Goal: Check status: Check status

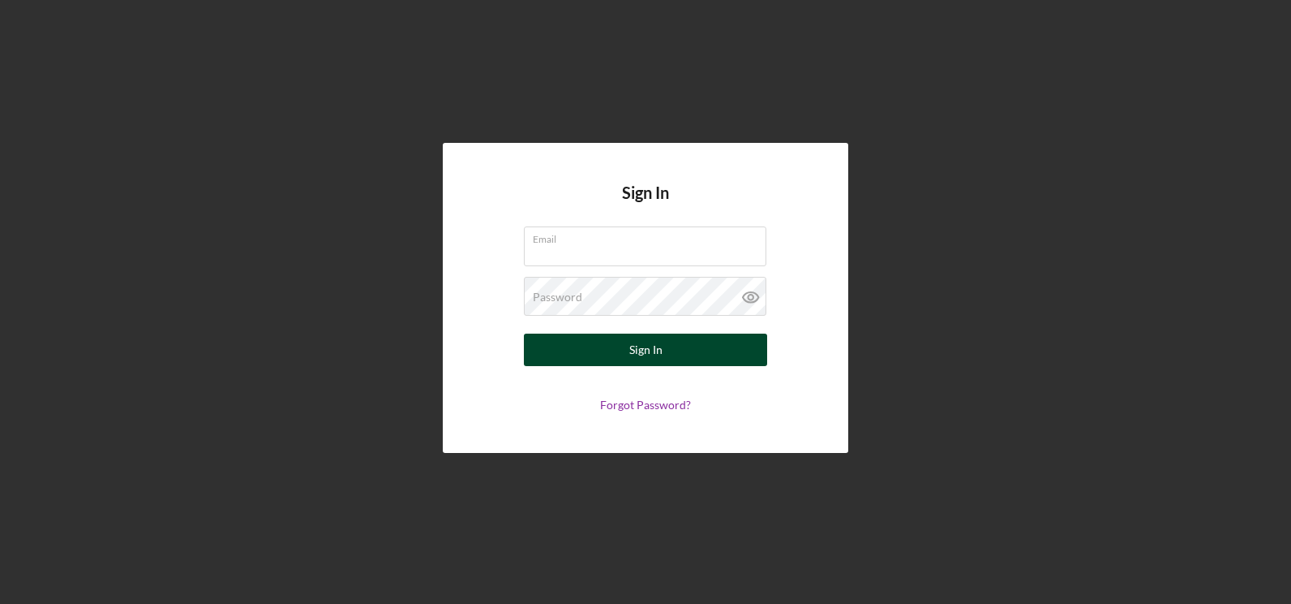
type input "[EMAIL_ADDRESS][DOMAIN_NAME]"
click at [621, 347] on button "Sign In" at bounding box center [645, 349] width 243 height 32
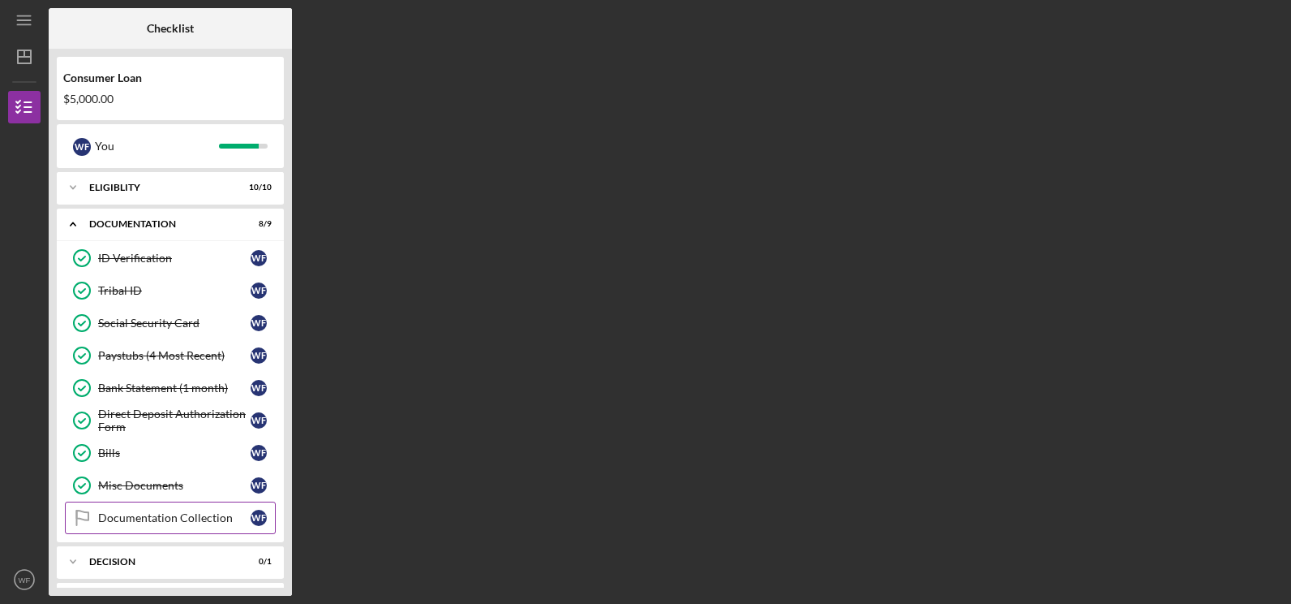
click at [181, 520] on div "Documentation Collection" at bounding box center [174, 517] width 153 height 13
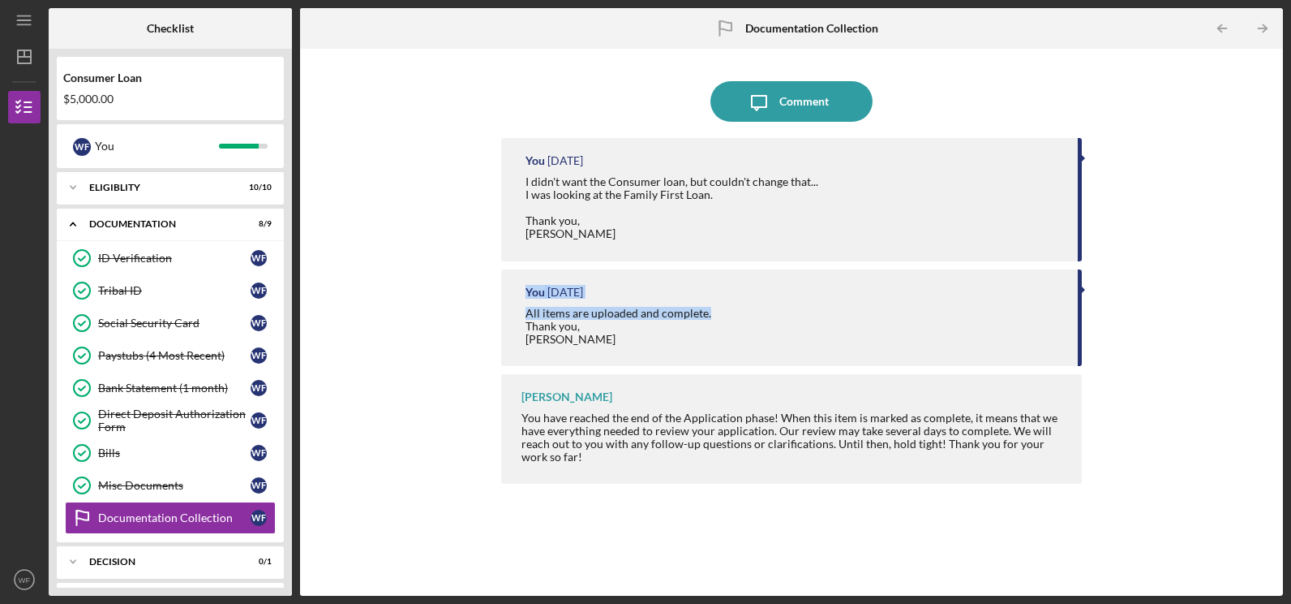
drag, startPoint x: 1080, startPoint y: 308, endPoint x: 1076, endPoint y: 288, distance: 20.7
click at [1076, 288] on div "You [DATE] All items are uploaded and complete. Thank you, [PERSON_NAME]" at bounding box center [791, 317] width 580 height 97
drag, startPoint x: 1076, startPoint y: 288, endPoint x: 1081, endPoint y: 347, distance: 59.5
click at [1081, 347] on div "You [DATE] All items are uploaded and complete. Thank you, [PERSON_NAME]" at bounding box center [791, 317] width 580 height 97
click at [70, 562] on icon "Icon/Expander" at bounding box center [73, 561] width 32 height 32
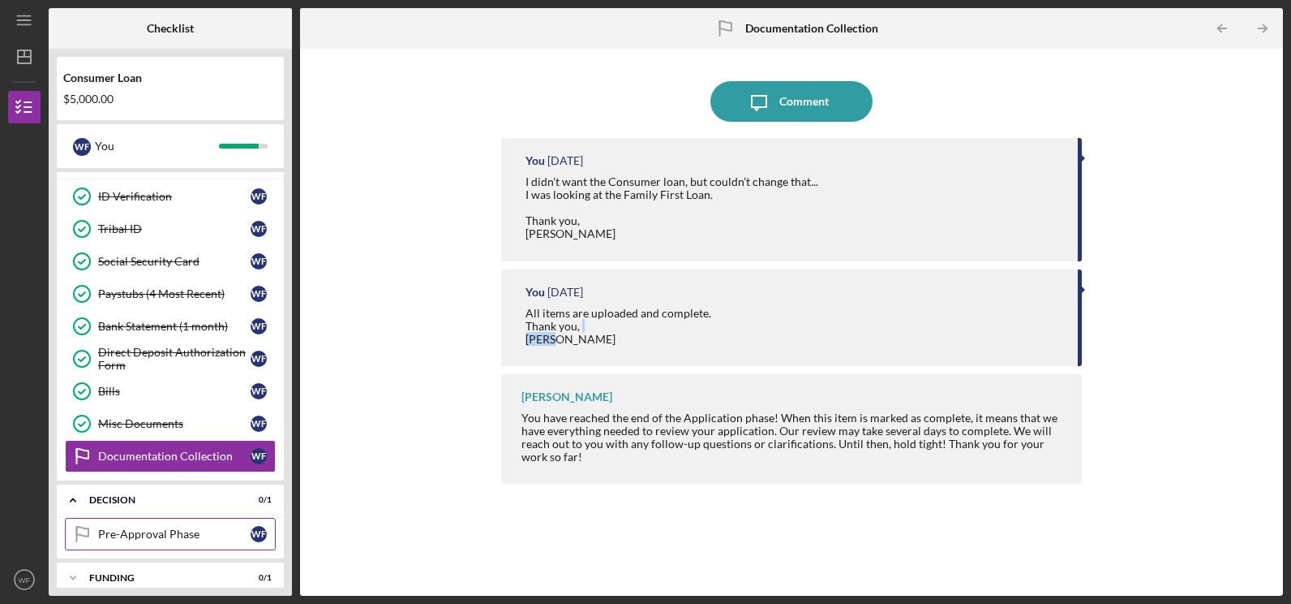
scroll to position [32, 0]
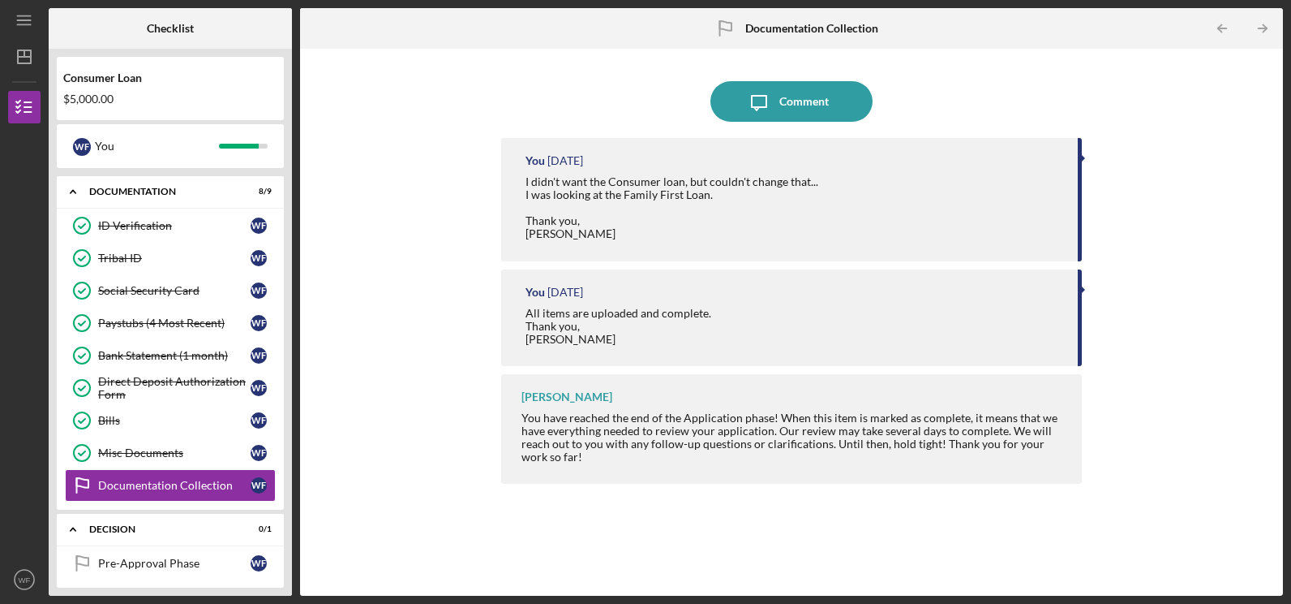
click at [292, 537] on div "Checklist Consumer Loan $5,000.00 W F You Icon/Expander Eligiblity 10 / 10 Icon…" at bounding box center [666, 301] width 1235 height 587
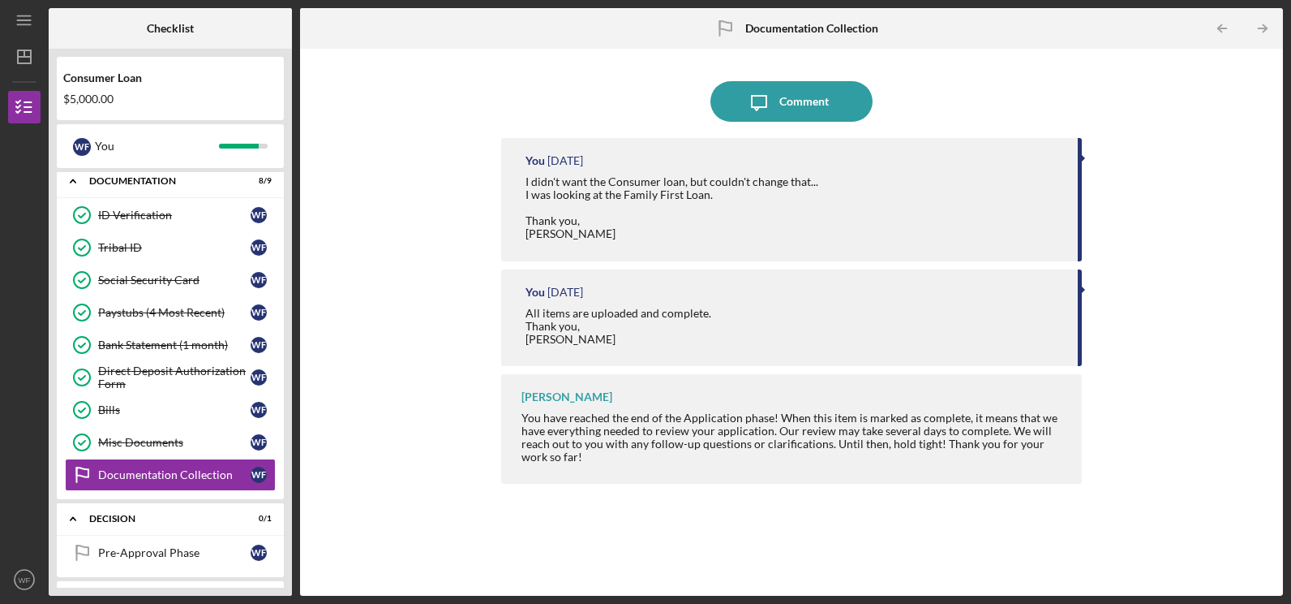
scroll to position [81, 0]
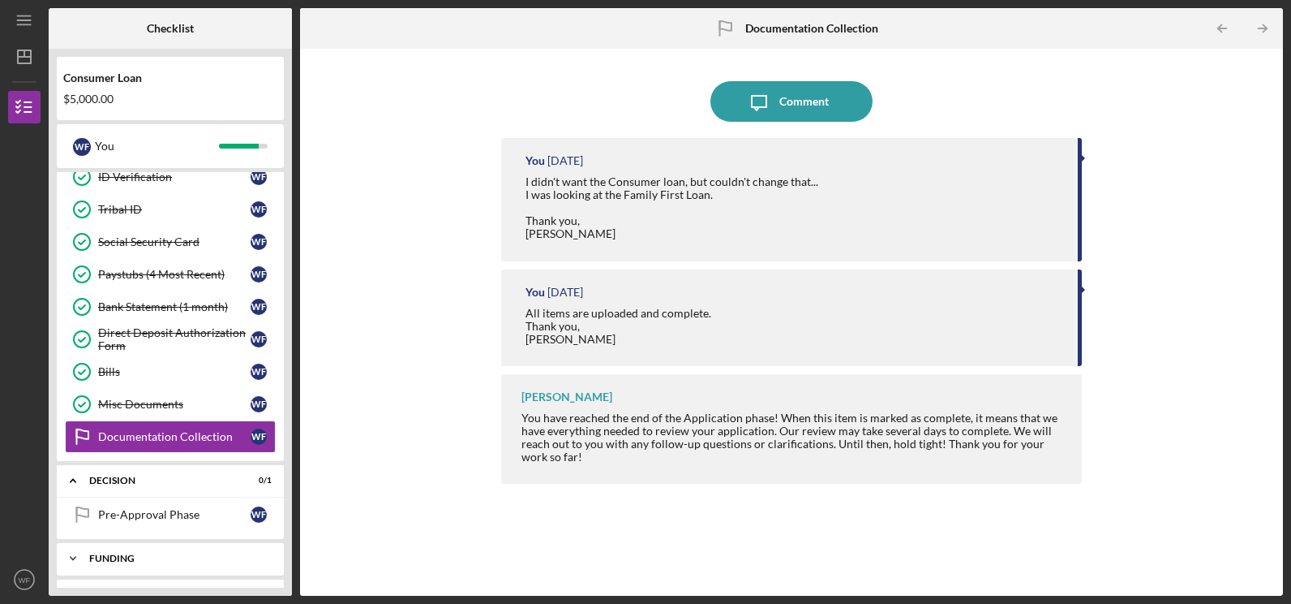
click at [77, 559] on icon "Icon/Expander" at bounding box center [73, 558] width 32 height 32
drag, startPoint x: 156, startPoint y: 559, endPoint x: 198, endPoint y: 496, distance: 76.0
click at [198, 496] on div "Icon/Expander Eligiblity 10 / 10 Icon/Expander Documentation 8 / 9 ID Verificat…" at bounding box center [170, 379] width 227 height 415
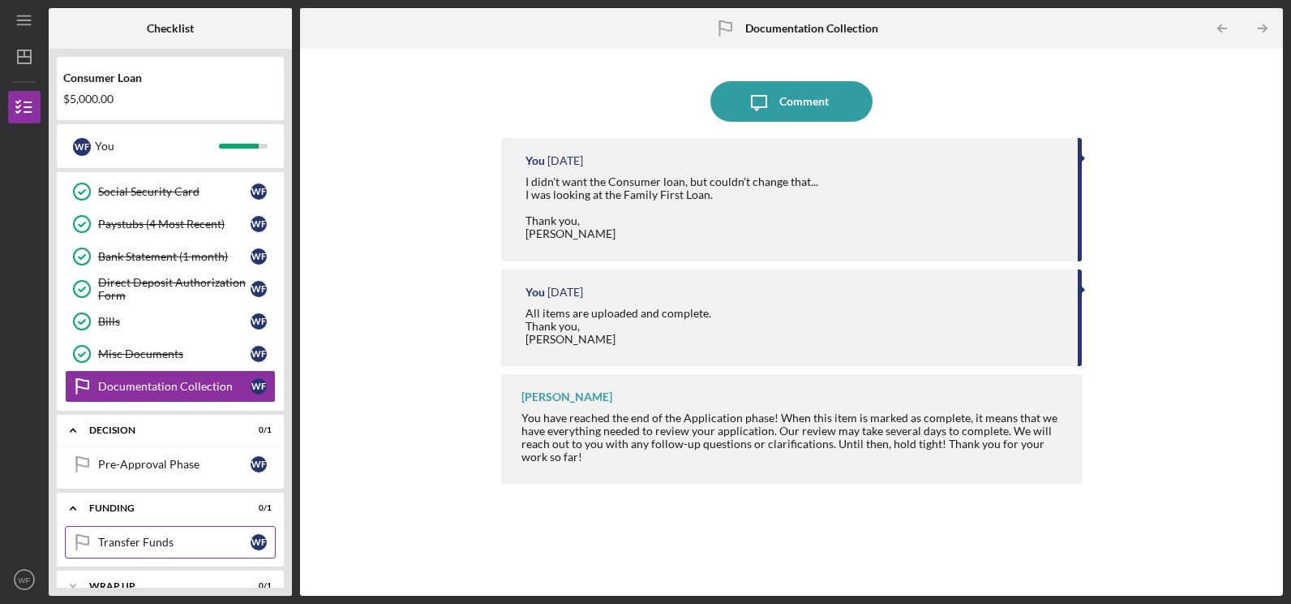
scroll to position [155, 0]
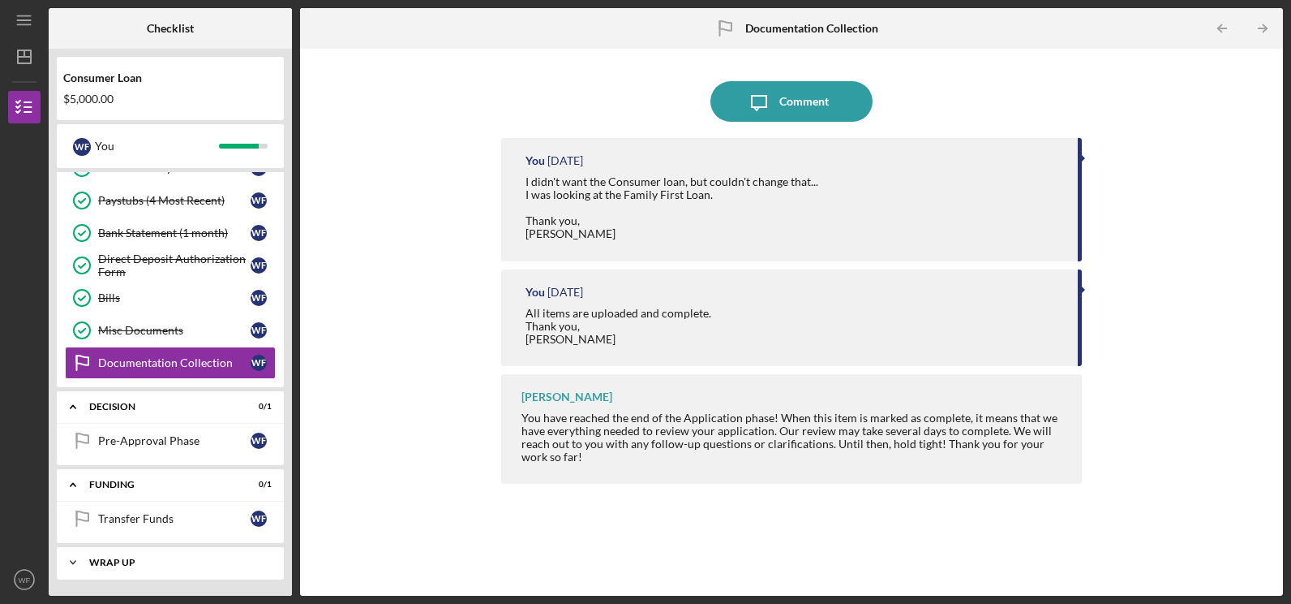
click at [74, 560] on icon "Icon/Expander" at bounding box center [73, 562] width 32 height 32
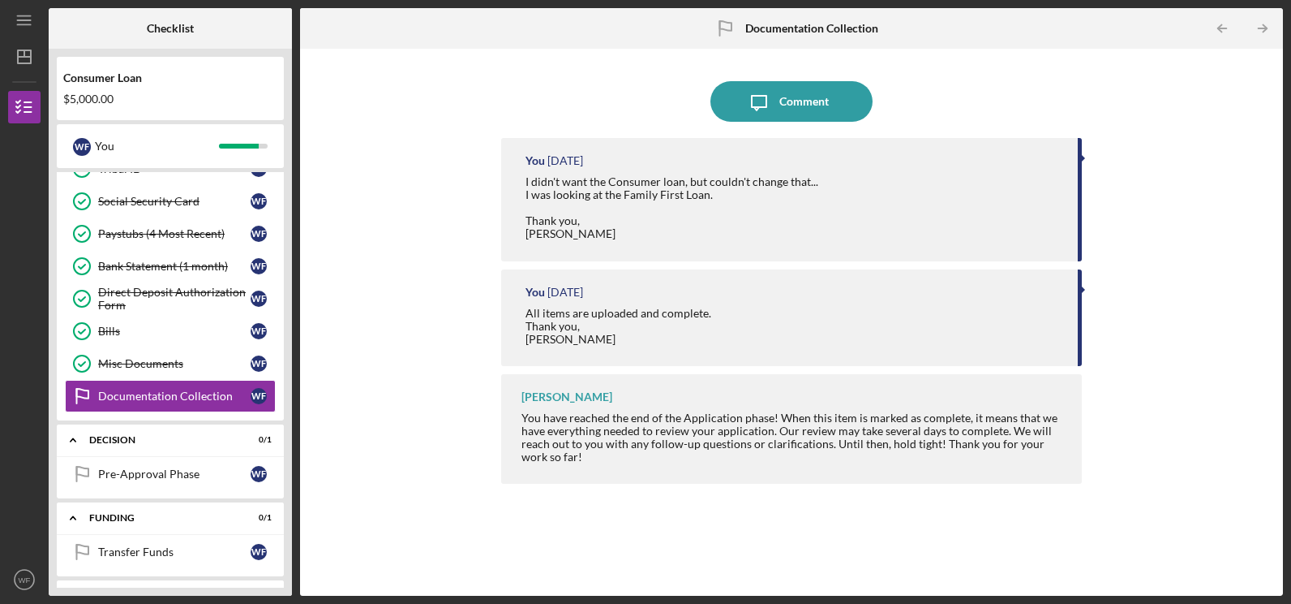
scroll to position [162, 0]
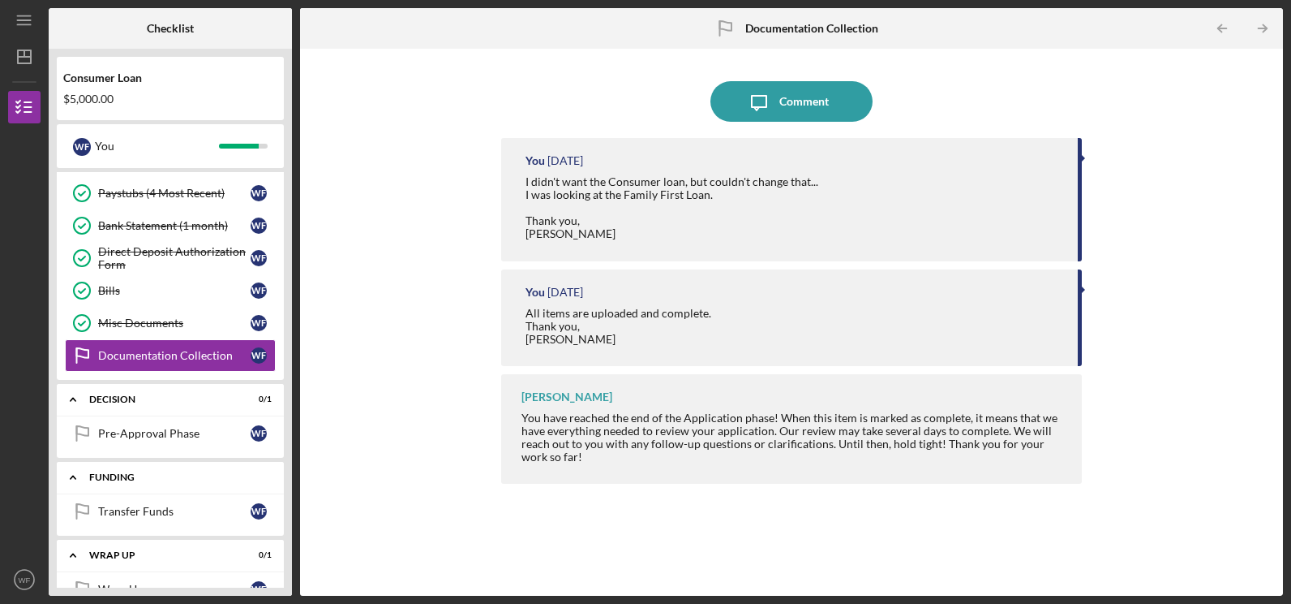
drag, startPoint x: 216, startPoint y: 548, endPoint x: 200, endPoint y: 487, distance: 63.0
click at [200, 487] on div "Icon/Expander Eligiblity 10 / 10 Icon/Expander Documentation 8 / 9 ID Verificat…" at bounding box center [170, 379] width 227 height 415
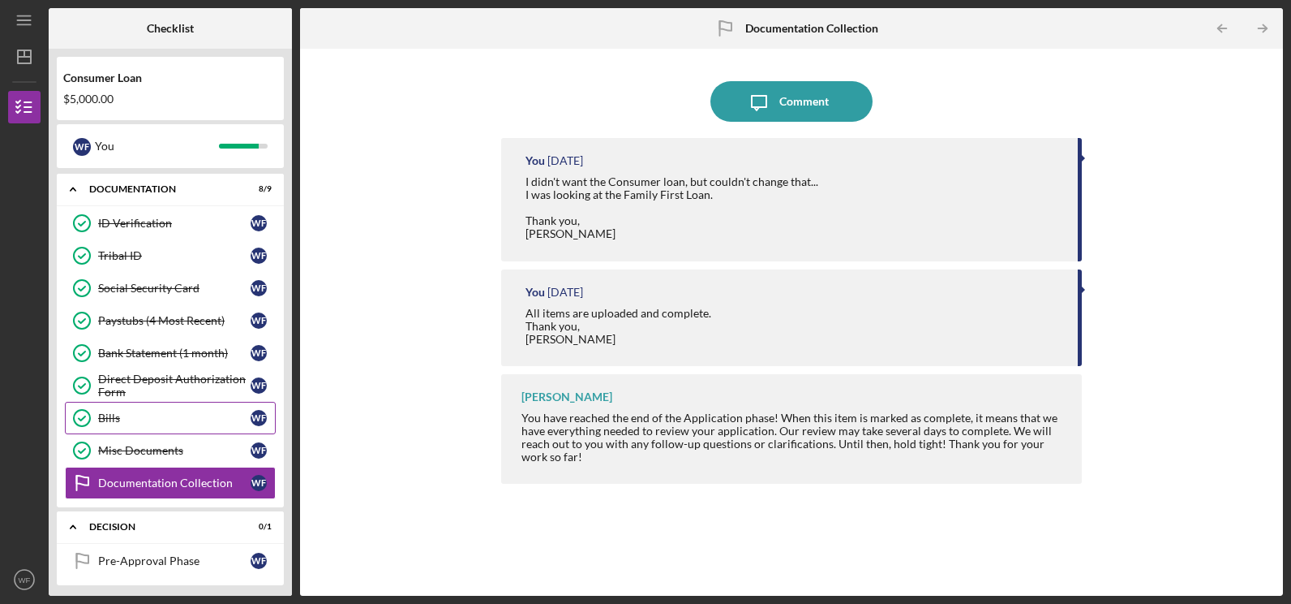
scroll to position [0, 0]
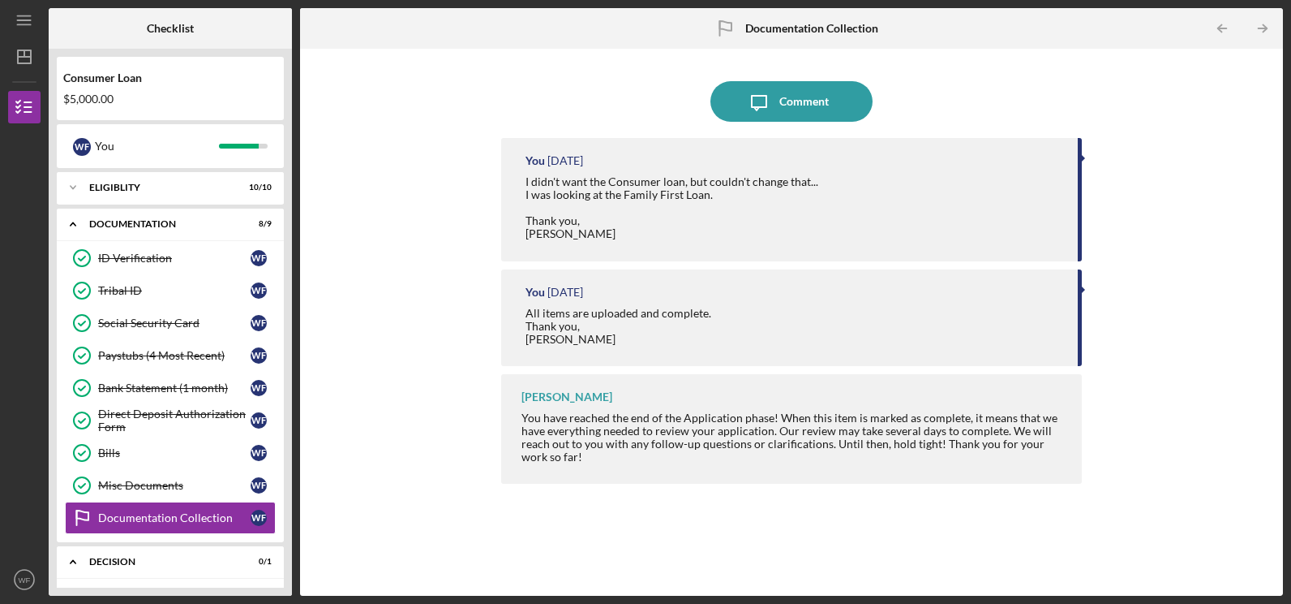
drag, startPoint x: 213, startPoint y: 315, endPoint x: 256, endPoint y: 54, distance: 264.7
click at [256, 54] on div "Consumer Loan $5,000.00 W F You Icon/Expander Eligiblity 10 / 10 Icon/Expander …" at bounding box center [170, 322] width 243 height 547
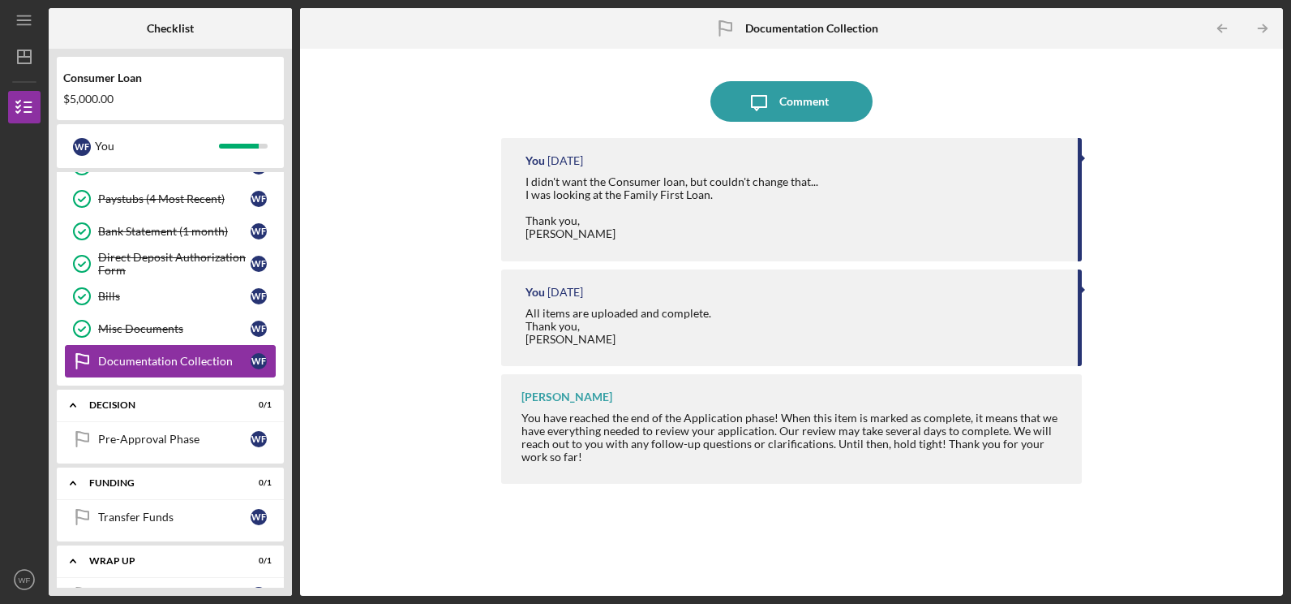
scroll to position [196, 0]
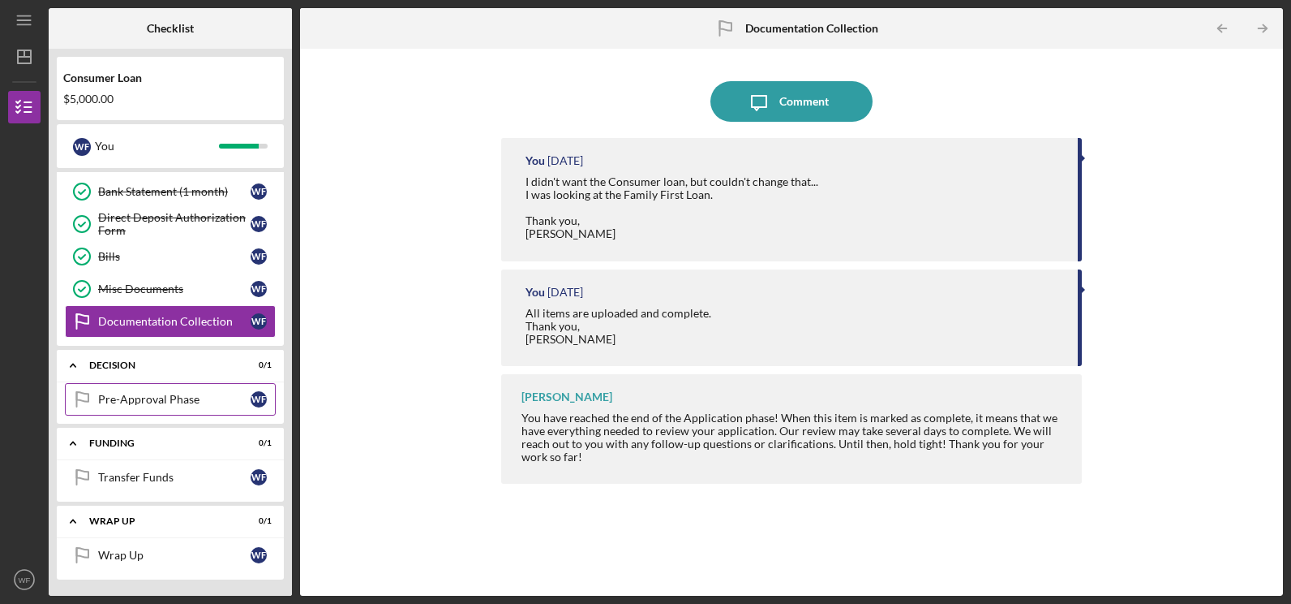
click at [179, 401] on div "Pre-Approval Phase" at bounding box center [174, 399] width 153 height 13
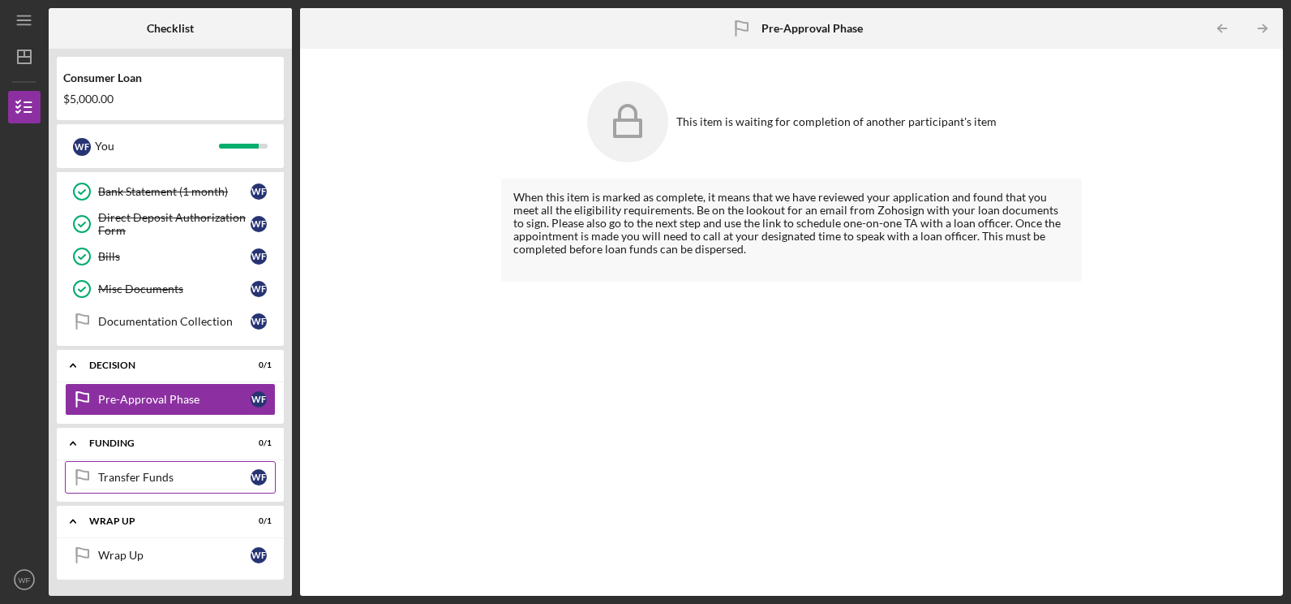
click at [144, 477] on div "Transfer Funds" at bounding box center [174, 477] width 153 height 13
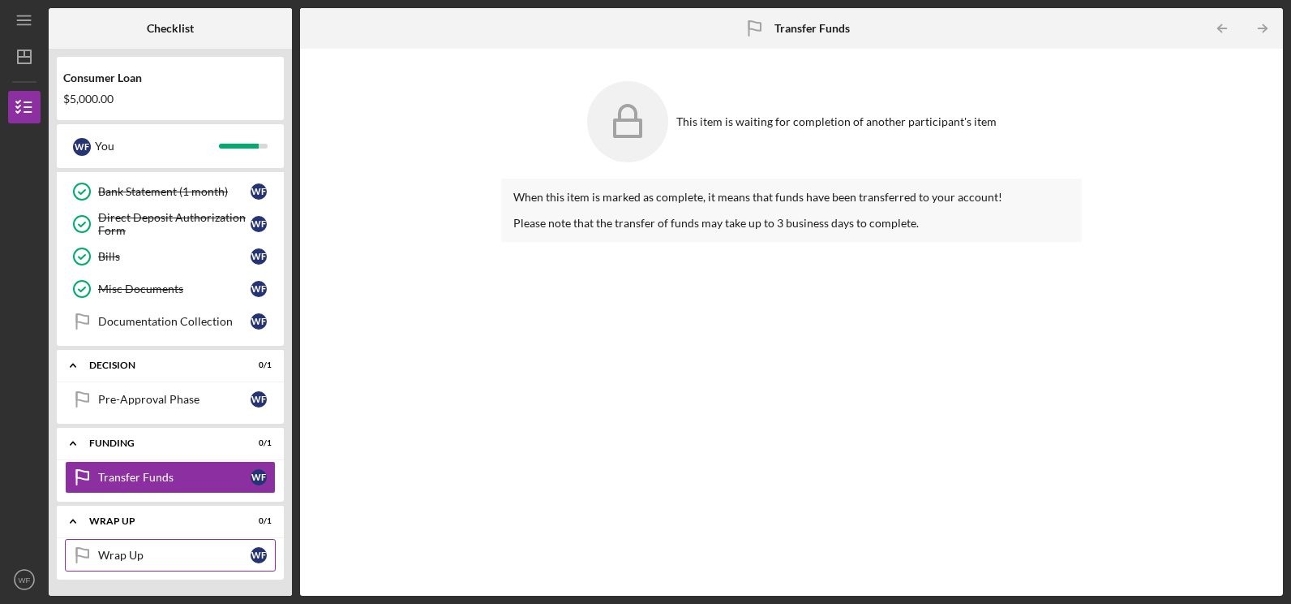
click at [164, 560] on div "Wrap Up" at bounding box center [174, 554] width 153 height 13
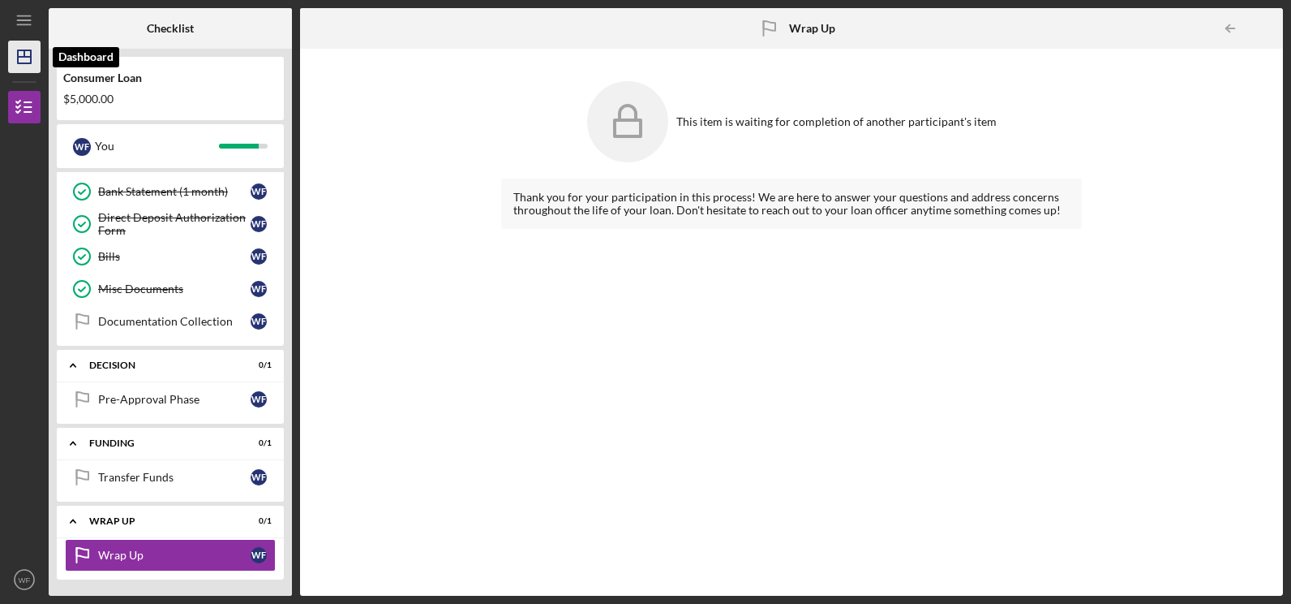
click at [22, 49] on icon "Icon/Dashboard" at bounding box center [24, 57] width 41 height 41
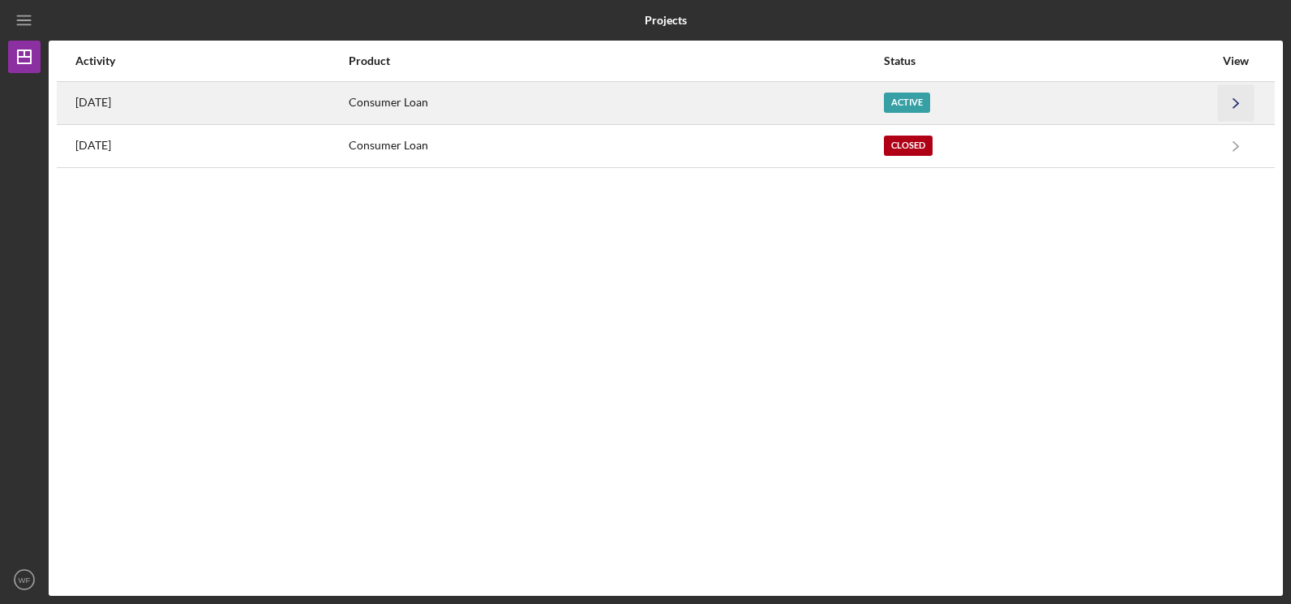
click at [1235, 101] on polyline "button" at bounding box center [1236, 102] width 5 height 9
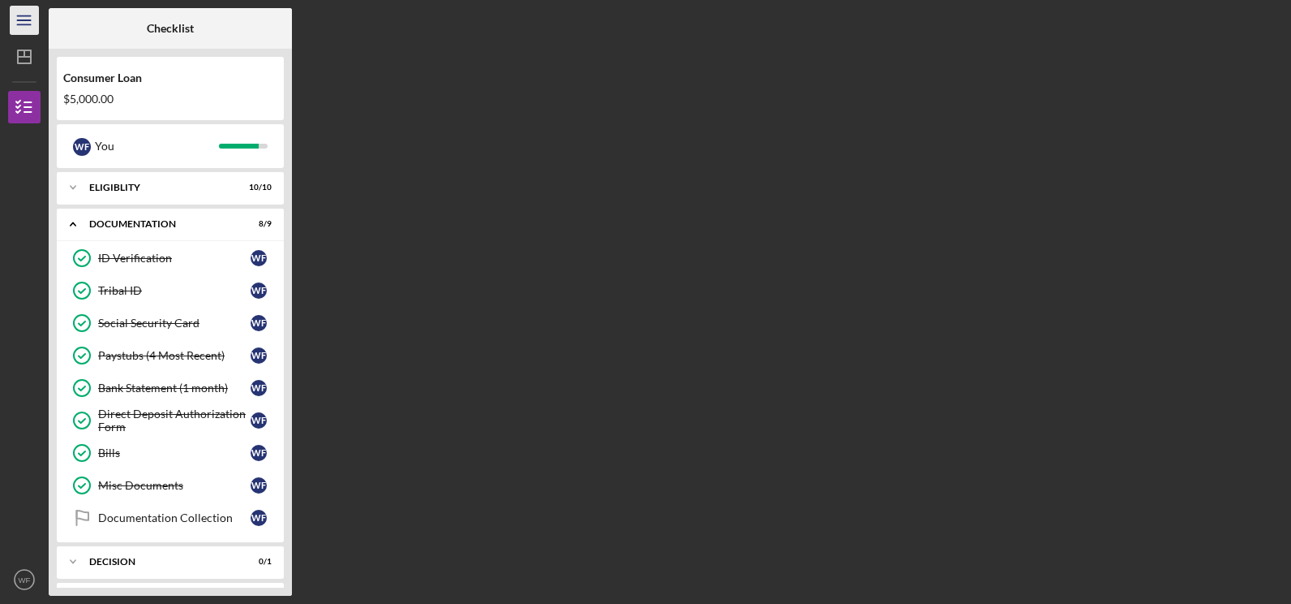
click at [23, 13] on icon "Icon/Menu" at bounding box center [24, 20] width 37 height 37
